Goal: Task Accomplishment & Management: Manage account settings

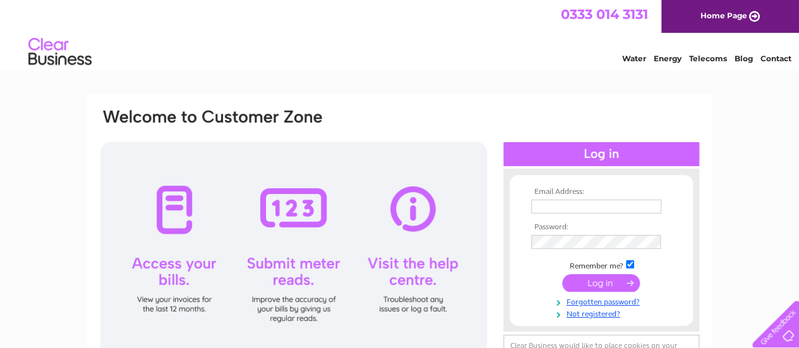
type input "driverwoodpaintball@yahoo.com"
click at [601, 284] on input "submit" at bounding box center [601, 283] width 78 height 18
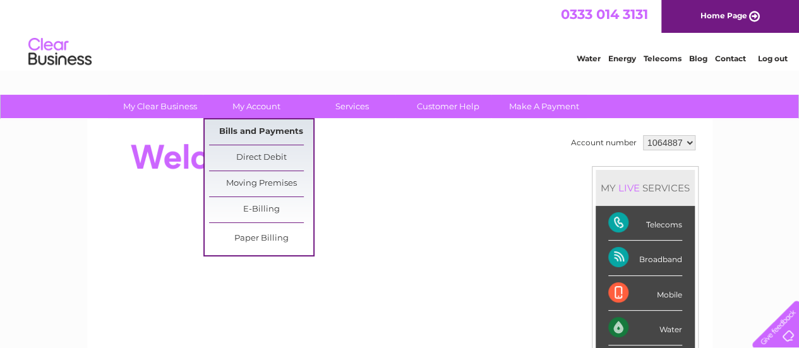
click at [268, 128] on link "Bills and Payments" at bounding box center [261, 131] width 104 height 25
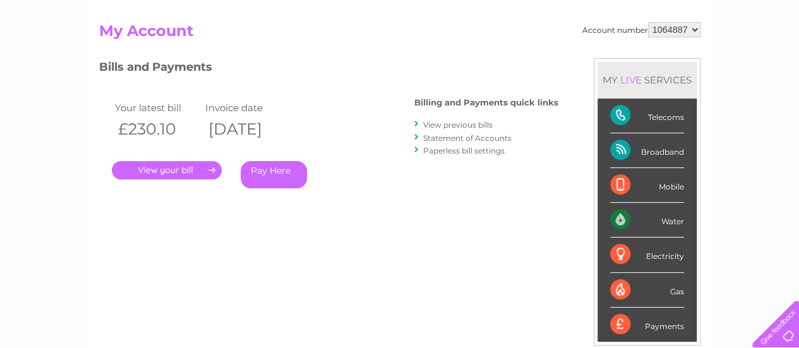
scroll to position [126, 0]
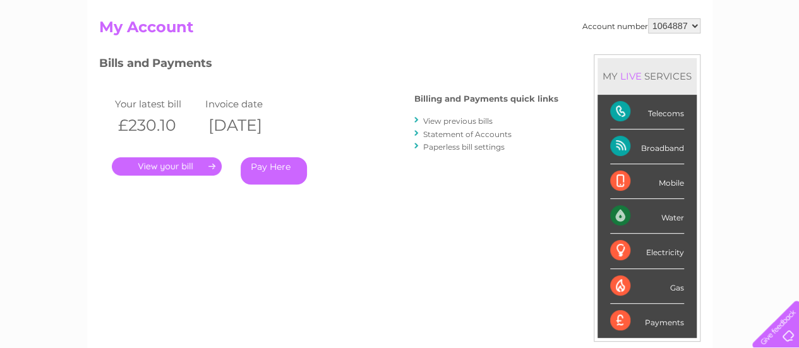
click at [478, 122] on link "View previous bills" at bounding box center [458, 120] width 70 height 9
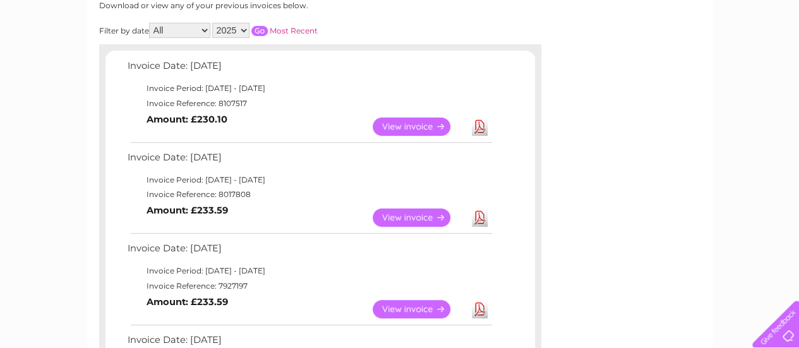
scroll to position [253, 0]
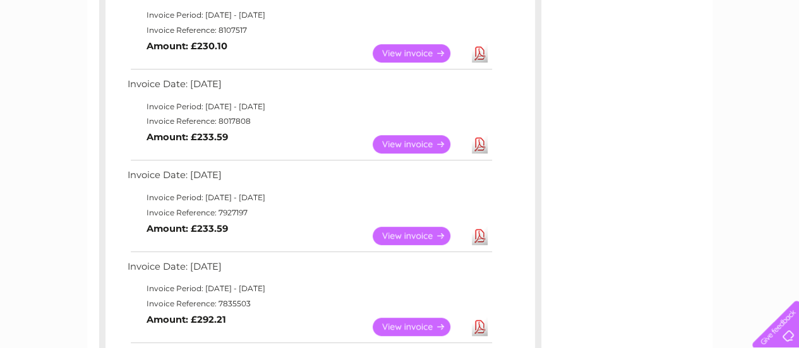
click at [424, 233] on link "View" at bounding box center [419, 236] width 93 height 18
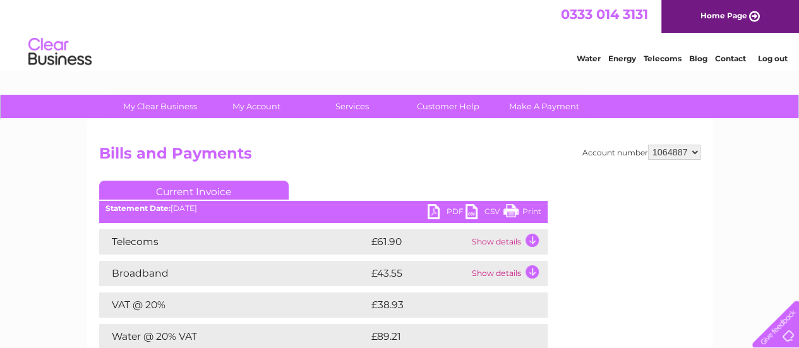
click at [536, 211] on link "Print" at bounding box center [523, 213] width 38 height 18
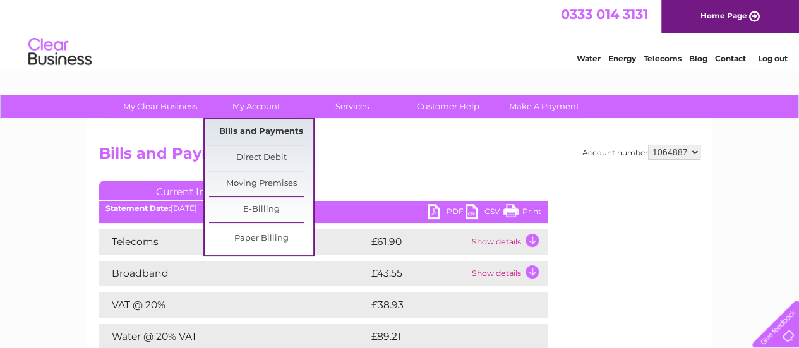
click at [260, 127] on link "Bills and Payments" at bounding box center [261, 131] width 104 height 25
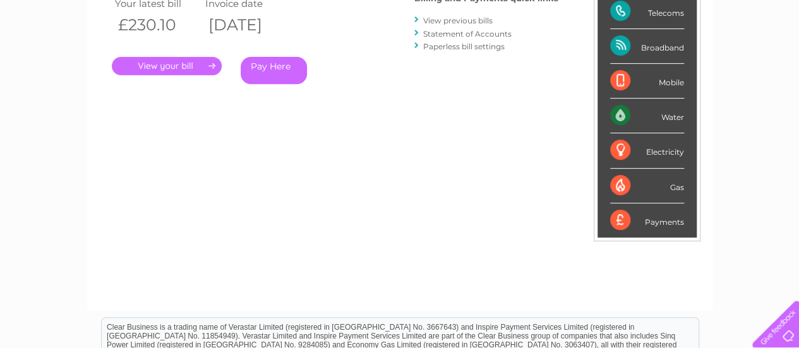
scroll to position [190, 0]
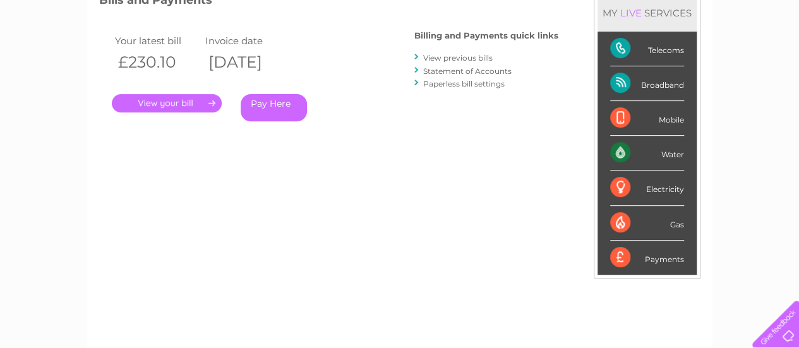
click at [468, 58] on link "View previous bills" at bounding box center [458, 57] width 70 height 9
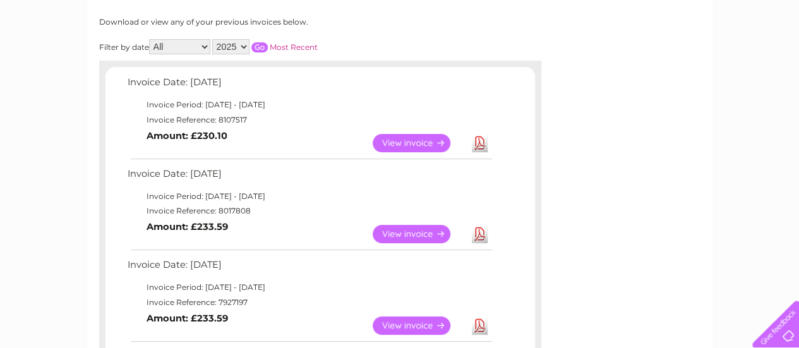
scroll to position [190, 0]
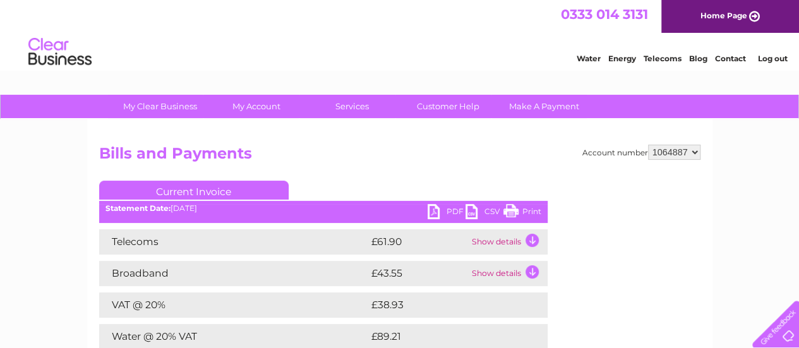
click at [528, 209] on link "Print" at bounding box center [523, 213] width 38 height 18
click at [535, 208] on link "Print" at bounding box center [523, 213] width 38 height 18
